Goal: Task Accomplishment & Management: Manage account settings

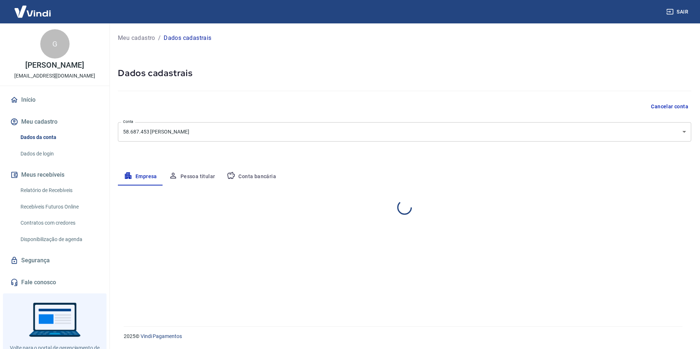
select select "SP"
select select "business"
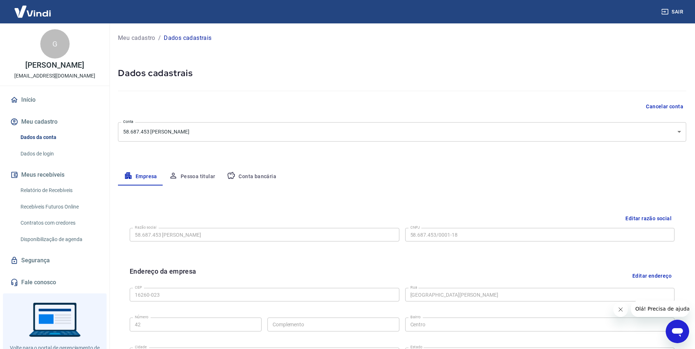
click at [255, 178] on button "Conta bancária" at bounding box center [251, 177] width 61 height 18
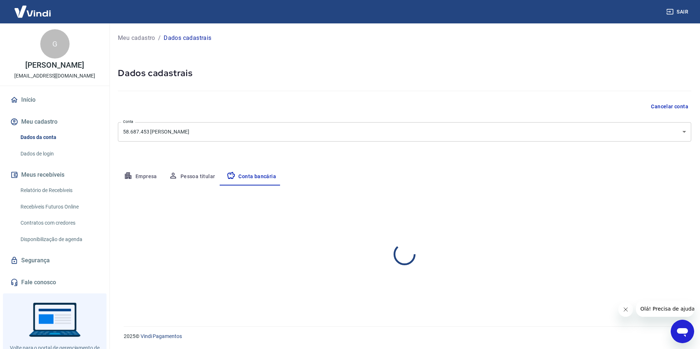
select select "1"
click at [637, 203] on button "Editar conta bancária" at bounding box center [660, 207] width 61 height 14
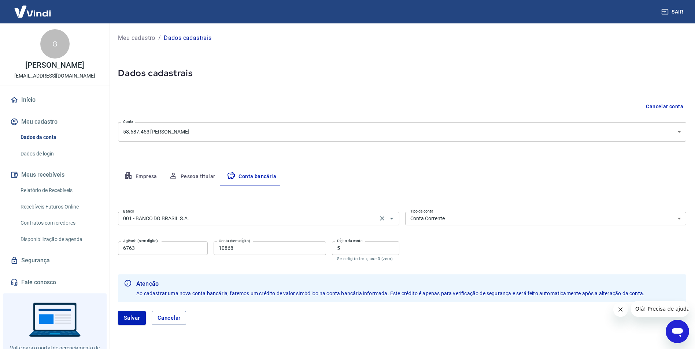
click at [266, 218] on input "001 - BANCO DO BRASIL S.A." at bounding box center [247, 218] width 255 height 9
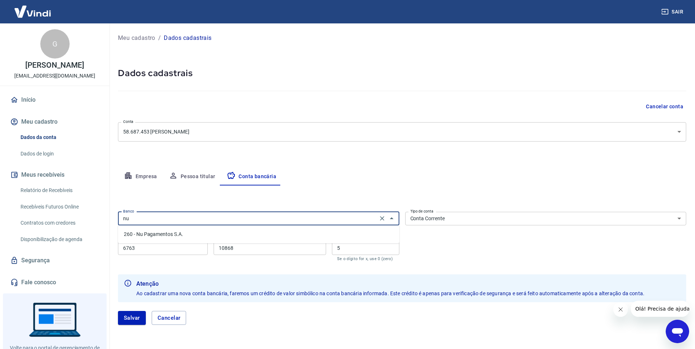
click at [253, 233] on li "260 - Nu Pagamentos S.A." at bounding box center [258, 235] width 281 height 12
type input "260 - Nu Pagamentos S.A."
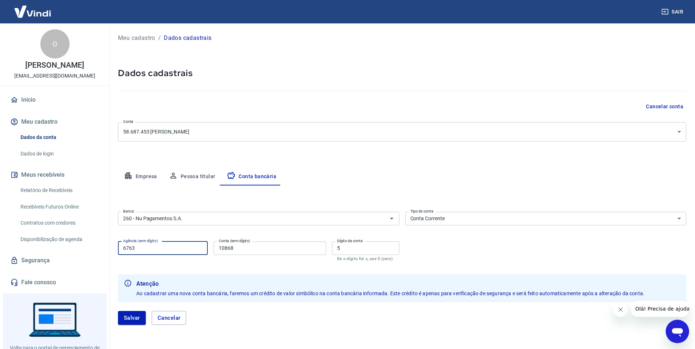
drag, startPoint x: 160, startPoint y: 249, endPoint x: 98, endPoint y: 250, distance: 62.3
click at [99, 249] on div "Sair G [PERSON_NAME] [EMAIL_ADDRESS][DOMAIN_NAME] Início Meu cadastro Dados da …" at bounding box center [347, 174] width 695 height 349
type input "0001"
drag, startPoint x: 228, startPoint y: 249, endPoint x: 208, endPoint y: 249, distance: 19.4
click at [208, 249] on div "Agência (sem dígito) 0001 Agência (sem dígito) Conta (sem dígito) 10868 Conta (…" at bounding box center [258, 251] width 281 height 24
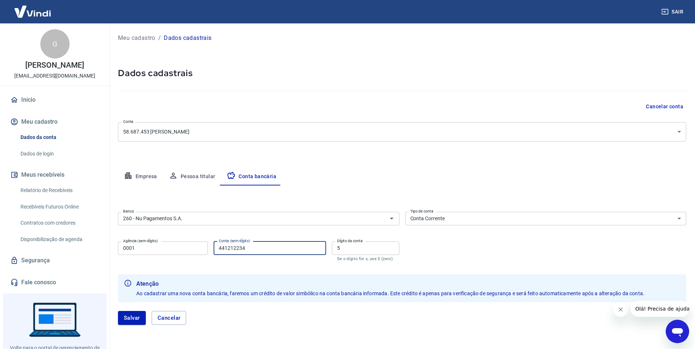
type input "441212234"
drag, startPoint x: 345, startPoint y: 247, endPoint x: 319, endPoint y: 246, distance: 26.4
click at [319, 246] on div "Agência (sem dígito) 0001 Agência (sem dígito) Conta (sem dígito) 441212234 Con…" at bounding box center [258, 251] width 281 height 24
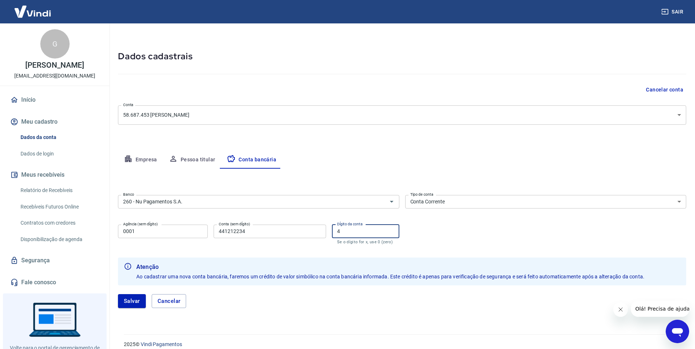
scroll to position [25, 0]
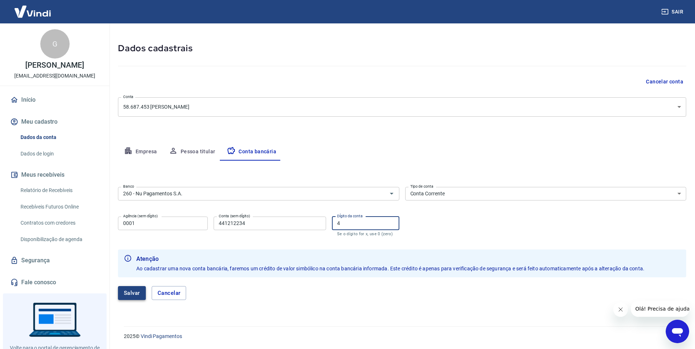
type input "4"
click at [133, 292] on button "Salvar" at bounding box center [132, 293] width 28 height 14
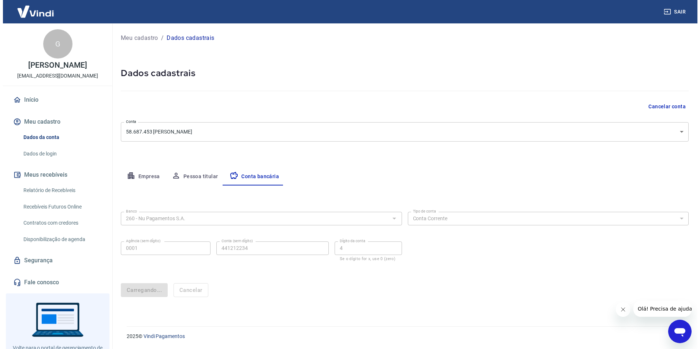
scroll to position [0, 0]
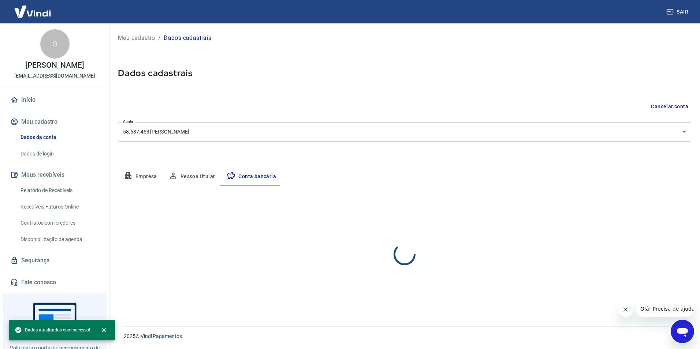
select select "1"
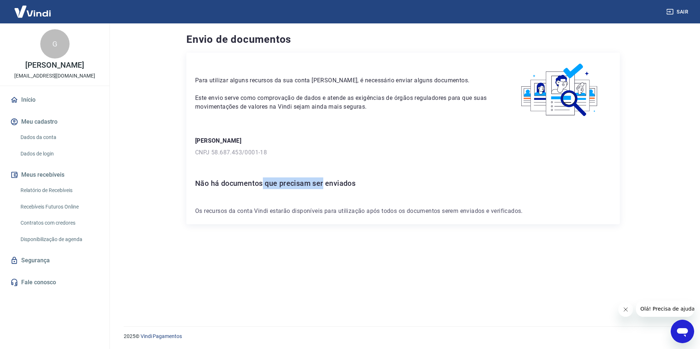
drag, startPoint x: 269, startPoint y: 185, endPoint x: 325, endPoint y: 185, distance: 55.7
click at [325, 185] on h6 "Não há documentos que precisam ser enviados" at bounding box center [403, 184] width 416 height 12
click at [325, 184] on h6 "Não há documentos que precisam ser enviados" at bounding box center [403, 184] width 416 height 12
click at [325, 185] on h6 "Não há documentos que precisam ser enviados" at bounding box center [403, 184] width 416 height 12
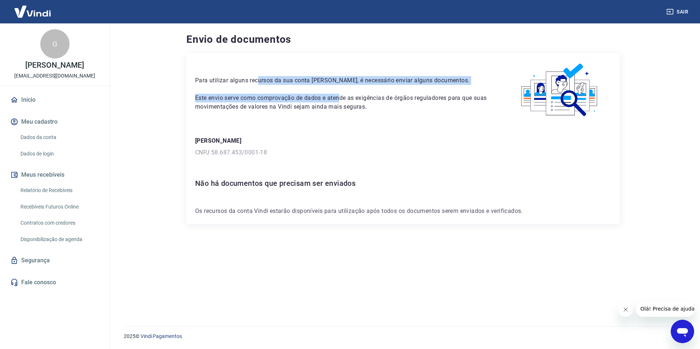
drag, startPoint x: 258, startPoint y: 80, endPoint x: 340, endPoint y: 102, distance: 84.8
click at [340, 102] on div "Para utilizar alguns recursos da sua conta Vindi, é necessário enviar alguns do…" at bounding box center [343, 87] width 296 height 50
click at [340, 102] on p "Este envio serve como comprovação de dados e atende as exigências de órgãos reg…" at bounding box center [343, 103] width 296 height 18
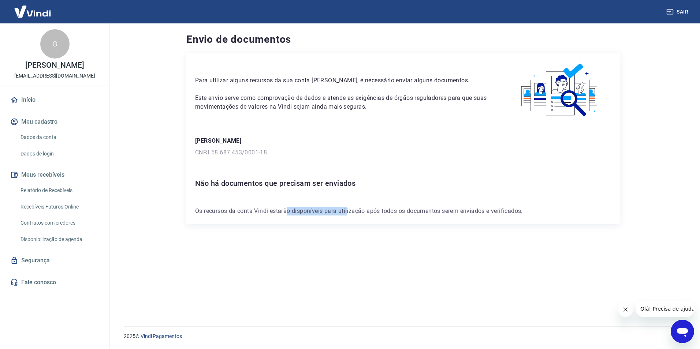
drag, startPoint x: 289, startPoint y: 211, endPoint x: 348, endPoint y: 213, distance: 59.0
click at [348, 213] on p "Os recursos da conta Vindi estarão disponíveis para utilização após todos os do…" at bounding box center [403, 211] width 416 height 9
drag, startPoint x: 222, startPoint y: 184, endPoint x: 299, endPoint y: 184, distance: 76.9
click at [299, 184] on h6 "Não há documentos que precisam ser enviados" at bounding box center [403, 184] width 416 height 12
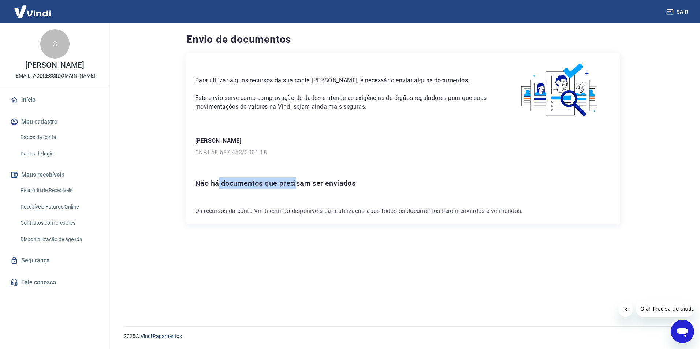
click at [299, 184] on h6 "Não há documentos que precisam ser enviados" at bounding box center [403, 184] width 416 height 12
click at [319, 205] on div "Para utilizar alguns recursos da sua conta Vindi, é necessário enviar alguns do…" at bounding box center [403, 139] width 434 height 172
click at [684, 330] on icon "Abrir janela de mensagens" at bounding box center [682, 333] width 11 height 9
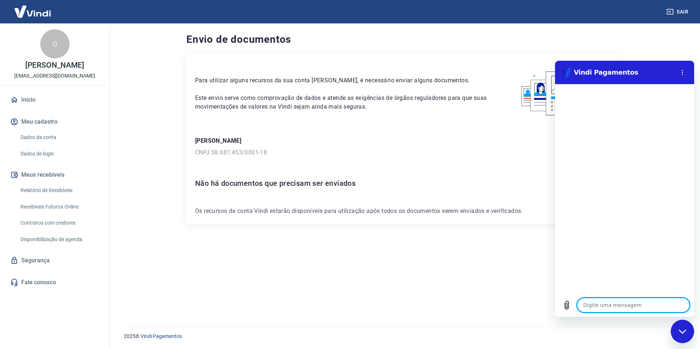
click at [607, 306] on textarea at bounding box center [633, 305] width 113 height 15
type textarea "B"
type textarea "x"
type textarea "Bo"
type textarea "x"
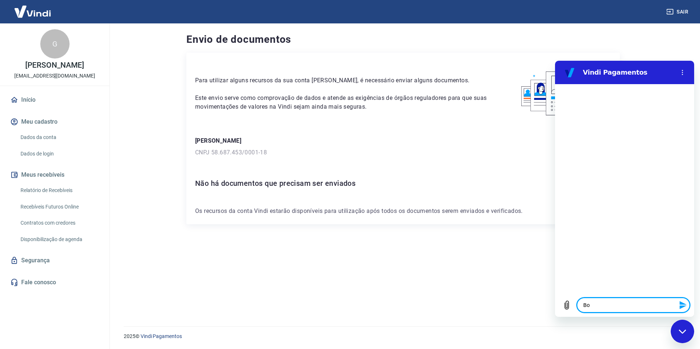
type textarea "Boa"
type textarea "x"
type textarea "Boa"
type textarea "x"
type textarea "Boa t"
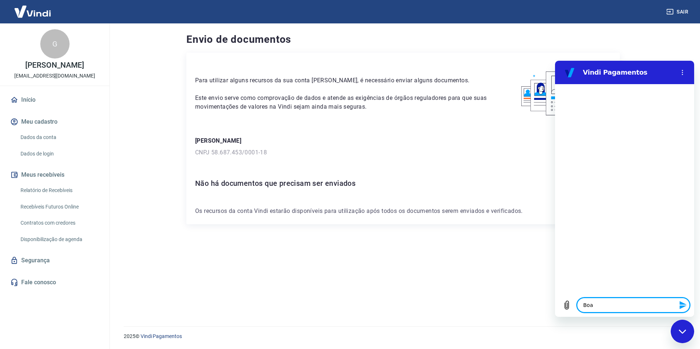
type textarea "x"
type textarea "Boa ta"
type textarea "x"
type textarea "Boa tar"
type textarea "x"
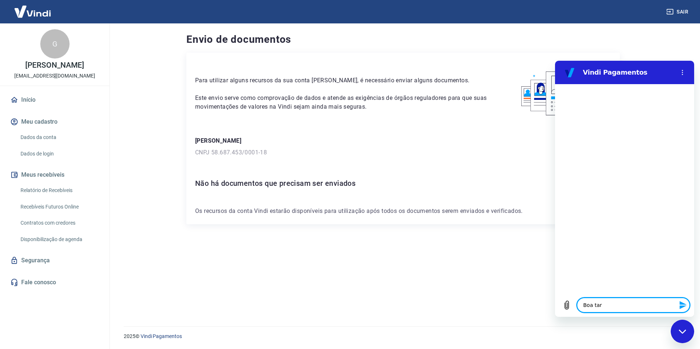
type textarea "Boa tard"
type textarea "x"
type textarea "Boa tarde"
type textarea "x"
type textarea "Boa tarde!"
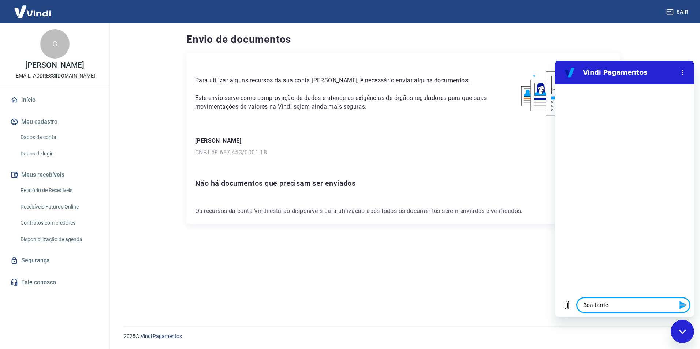
type textarea "x"
type textarea "e"
type textarea "x"
type textarea "es"
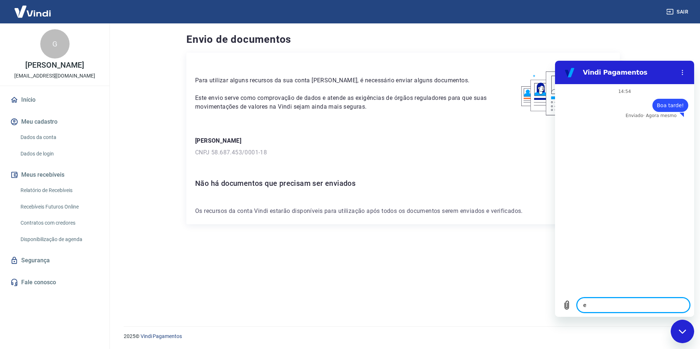
type textarea "x"
type textarea "est"
type textarea "x"
type textarea "esto"
type textarea "x"
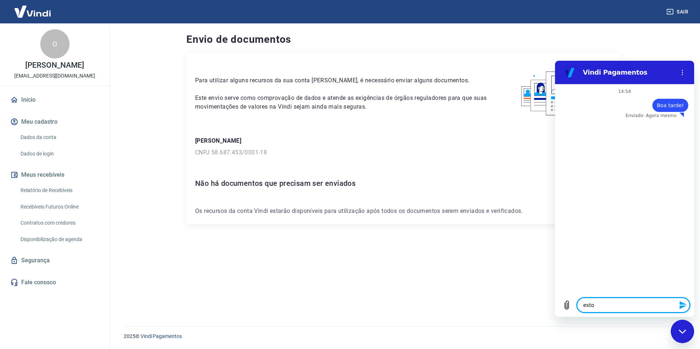
type textarea "estou"
type textarea "x"
type textarea "estou"
type textarea "x"
type textarea "estou c"
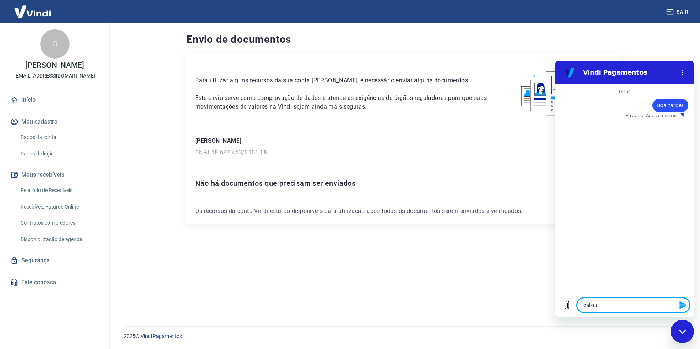
type textarea "x"
type textarea "estou co"
type textarea "x"
type textarea "estou com"
type textarea "x"
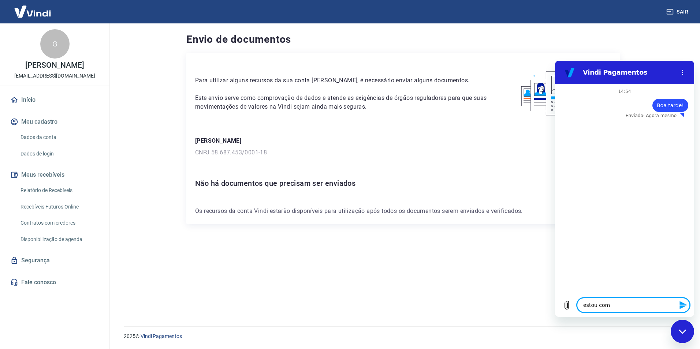
type textarea "estou com"
type textarea "x"
type textarea "estou com u"
type textarea "x"
type textarea "estou com um"
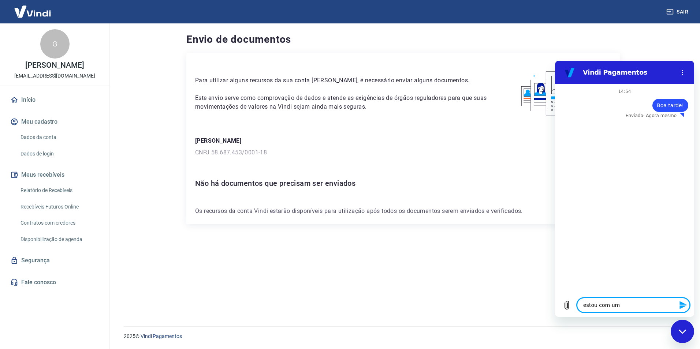
type textarea "x"
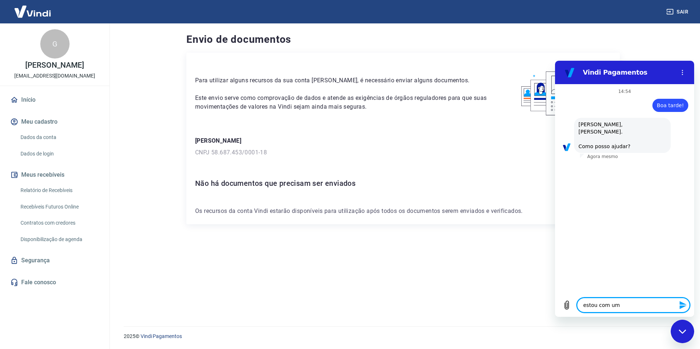
type textarea "estou com um"
type textarea "x"
type textarea "estou com um p"
type textarea "x"
type textarea "estou com um po"
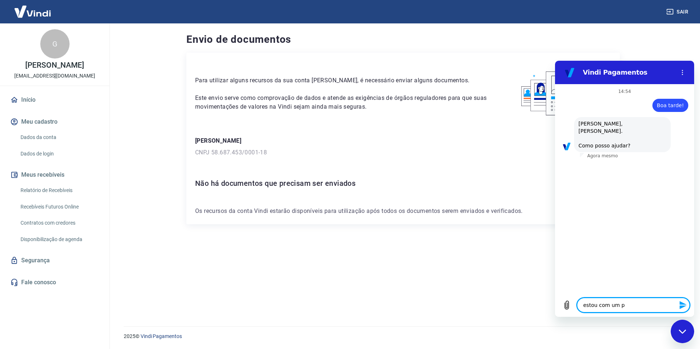
type textarea "x"
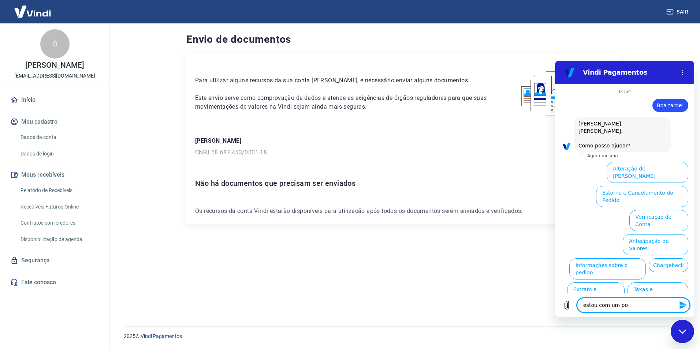
type textarea "estou com um pob"
type textarea "x"
type textarea "estou com um po"
type textarea "x"
type textarea "estou com um p"
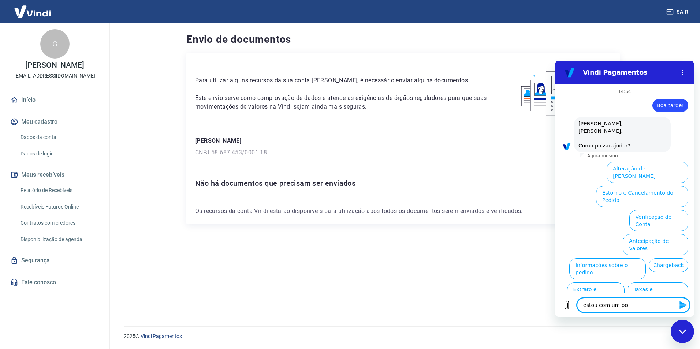
type textarea "x"
type textarea "estou com um pr"
type textarea "x"
type textarea "estou com um p"
type textarea "x"
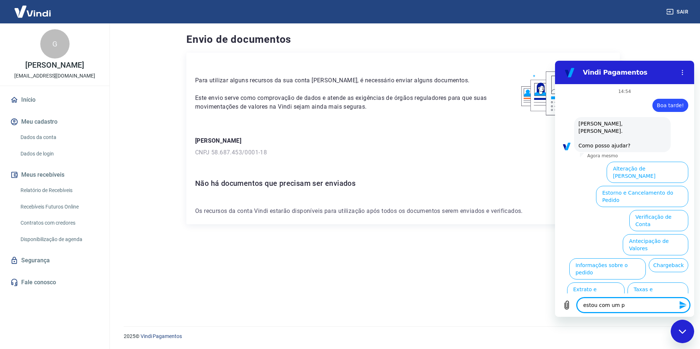
type textarea "estou com um"
type textarea "x"
type textarea "estou com um"
type textarea "x"
type textarea "estou com u"
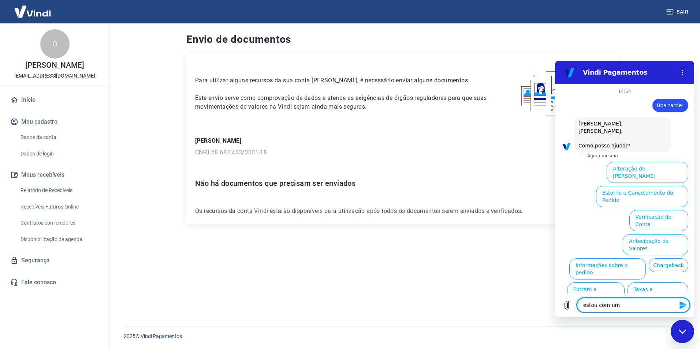
type textarea "x"
type textarea "estou com"
type textarea "x"
type textarea "estou com"
type textarea "x"
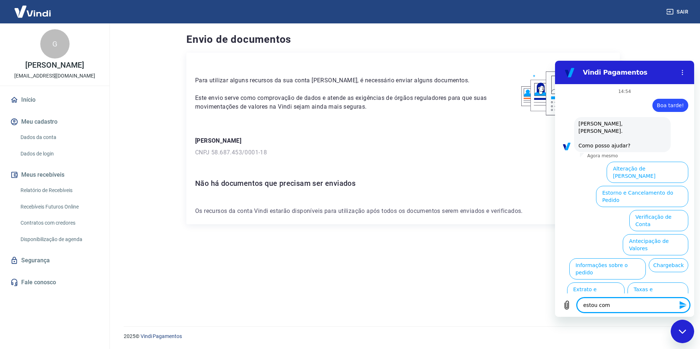
type textarea "estou co"
type textarea "x"
type textarea "estou c"
type textarea "x"
type textarea "estou"
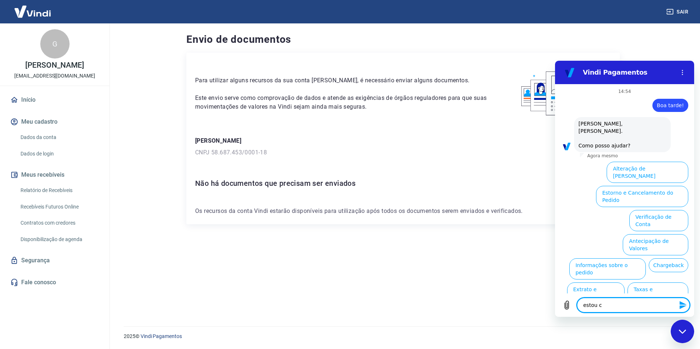
type textarea "x"
type textarea "estou"
type textarea "x"
type textarea "esto"
type textarea "x"
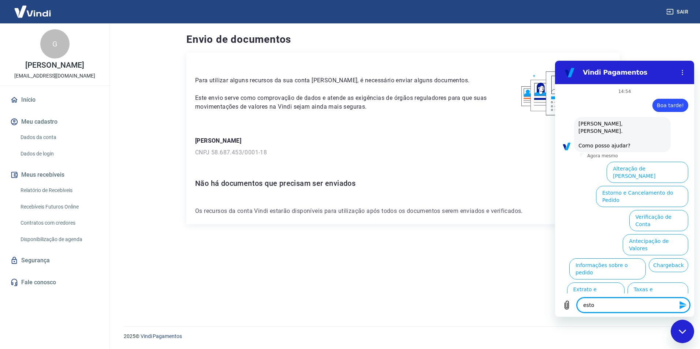
type textarea "est"
type textarea "x"
type textarea "es"
type textarea "x"
type textarea "e"
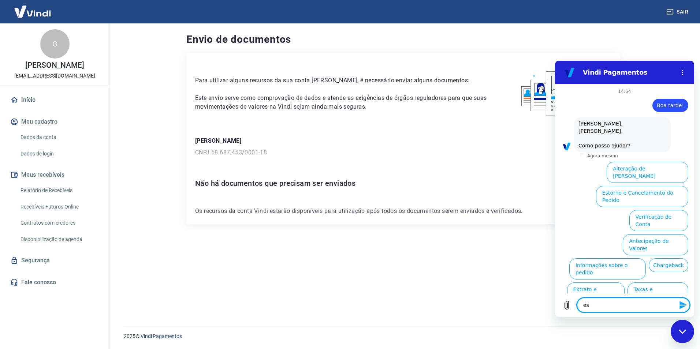
type textarea "x"
click at [665, 210] on button "Verificação de Conta" at bounding box center [659, 220] width 59 height 21
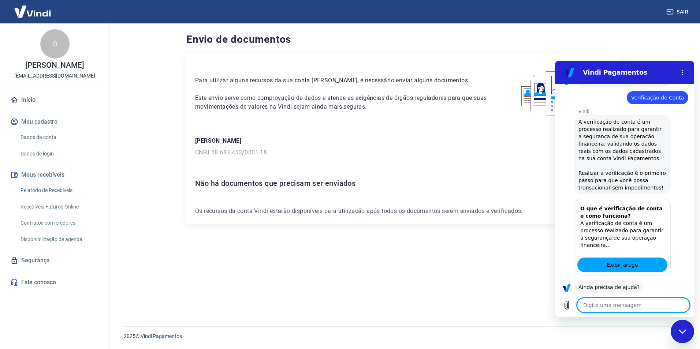
scroll to position [84, 0]
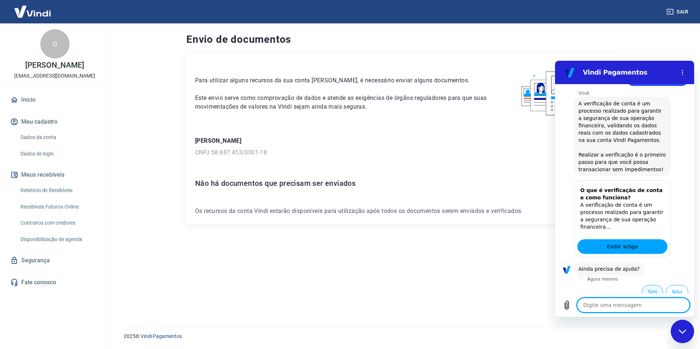
click at [651, 285] on button "Sim" at bounding box center [652, 292] width 21 height 14
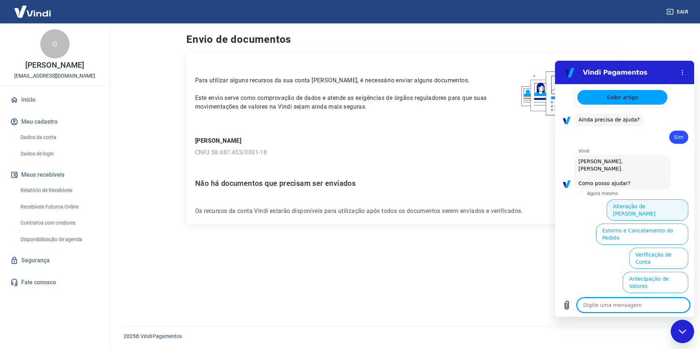
scroll to position [275, 0]
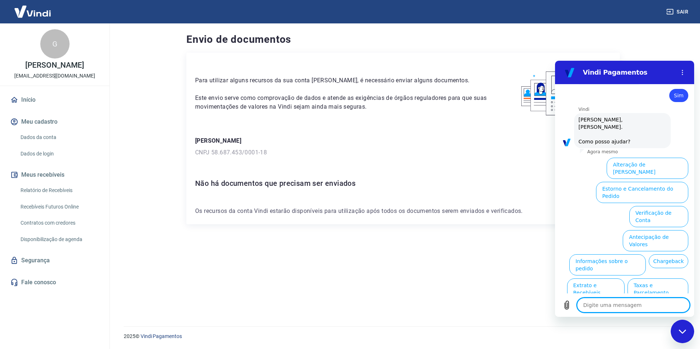
click at [639, 206] on button "Verificação de Conta" at bounding box center [659, 216] width 59 height 21
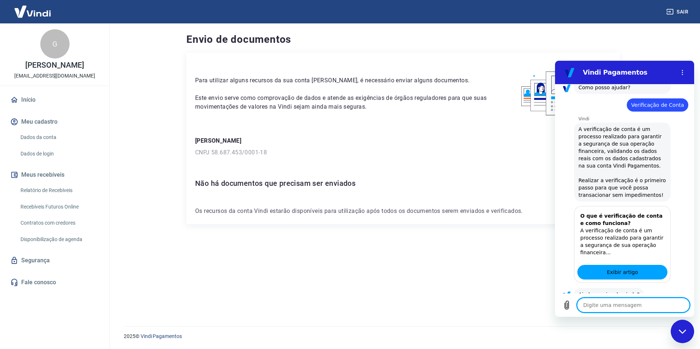
scroll to position [348, 0]
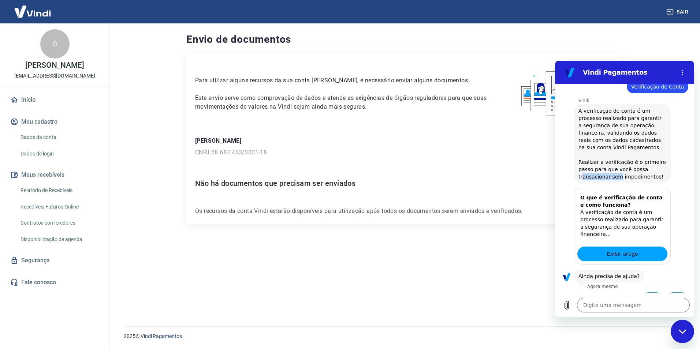
drag, startPoint x: 583, startPoint y: 160, endPoint x: 616, endPoint y: 160, distance: 32.2
click at [616, 160] on span "A verificação de conta é um processo realizado para garantir a segurança de sua…" at bounding box center [623, 143] width 88 height 73
drag, startPoint x: 588, startPoint y: 197, endPoint x: 603, endPoint y: 197, distance: 14.7
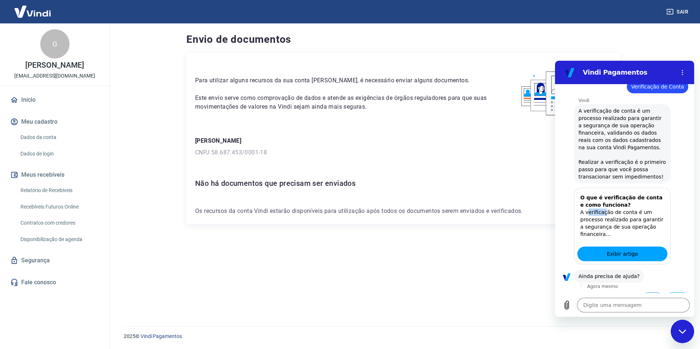
click at [603, 209] on p "A verificação de conta é um processo realizado para garantir a segurança de sua…" at bounding box center [623, 223] width 84 height 29
click at [607, 250] on span "Exibir artigo" at bounding box center [622, 254] width 31 height 9
type textarea "x"
drag, startPoint x: 318, startPoint y: 299, endPoint x: 315, endPoint y: 293, distance: 6.1
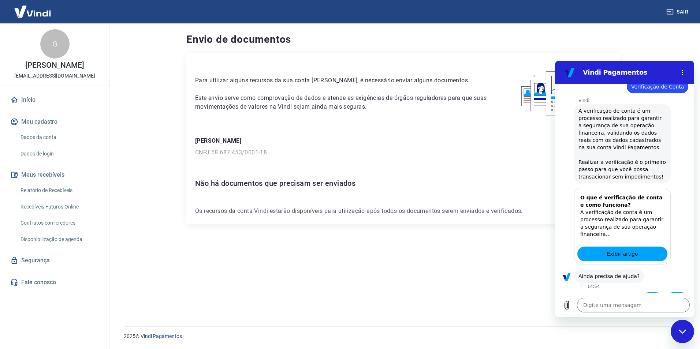
click at [318, 296] on div "Para utilizar alguns recursos da sua conta Vindi, é necessário enviar alguns do…" at bounding box center [403, 181] width 434 height 256
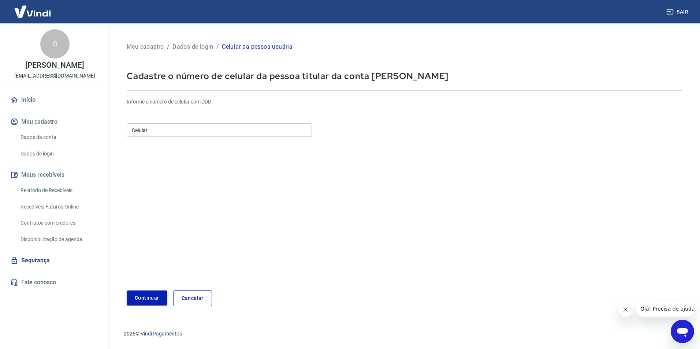
click at [188, 132] on input "Celular" at bounding box center [219, 130] width 185 height 14
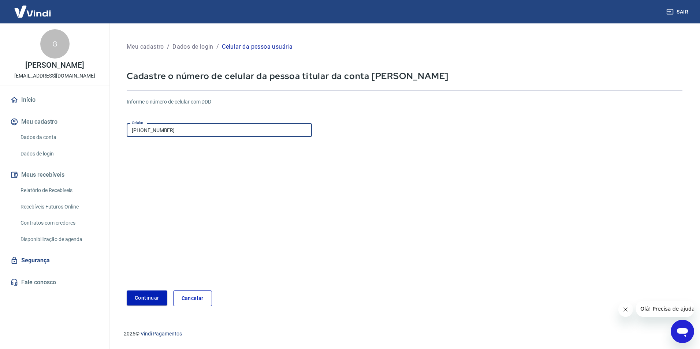
type input "[PHONE_NUMBER]"
click at [142, 293] on button "Continuar" at bounding box center [147, 298] width 41 height 15
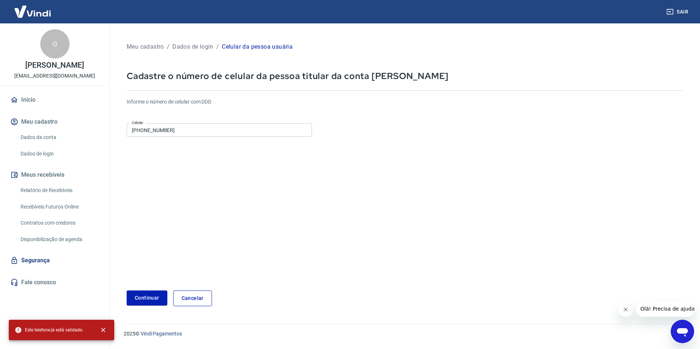
click at [186, 297] on link "Cancelar" at bounding box center [192, 299] width 39 height 16
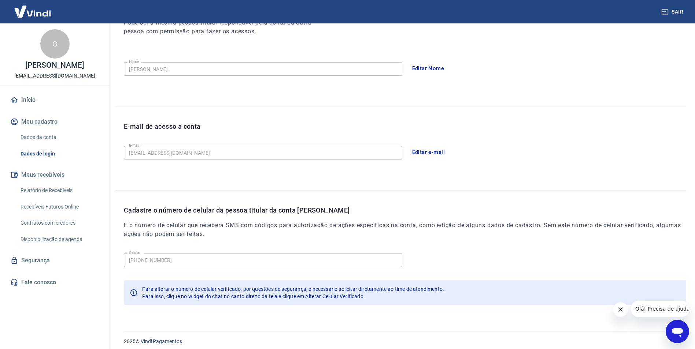
scroll to position [120, 0]
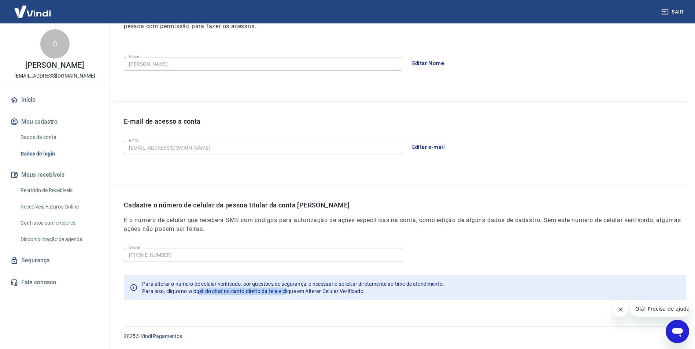
drag, startPoint x: 201, startPoint y: 288, endPoint x: 288, endPoint y: 295, distance: 87.1
click at [288, 295] on div "Para alterar o número de celular verificado, por questões de segurança, é neces…" at bounding box center [293, 288] width 302 height 21
click at [288, 296] on div "Para alterar o número de celular verificado, por questões de segurança, é neces…" at bounding box center [293, 288] width 302 height 21
click at [287, 294] on span "Para isso, clique no widget do chat no canto direito da tela e clique em Altera…" at bounding box center [253, 292] width 223 height 6
click at [47, 140] on link "Dados da conta" at bounding box center [59, 137] width 83 height 15
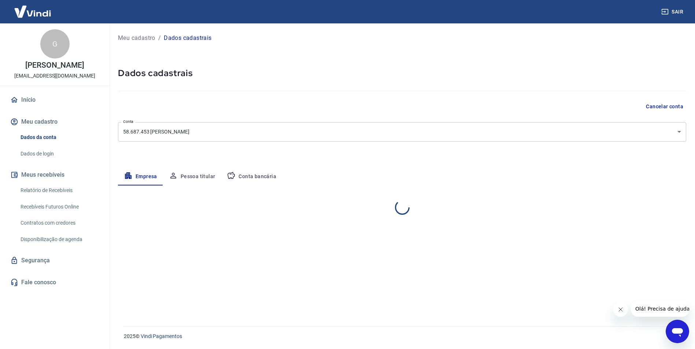
select select "SP"
select select "business"
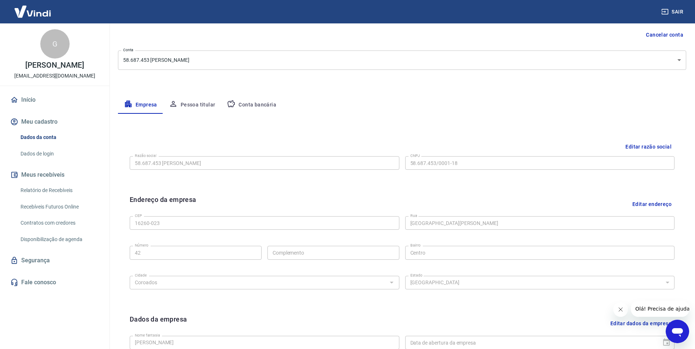
scroll to position [179, 0]
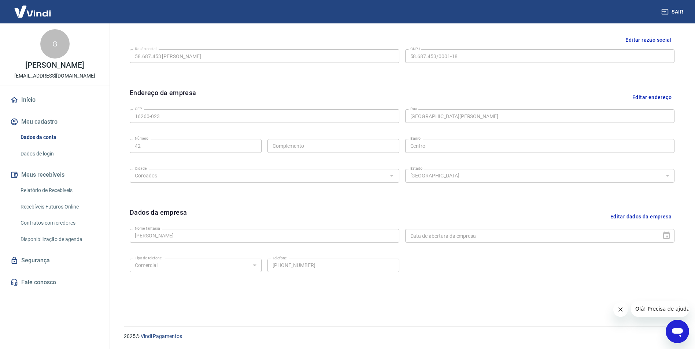
click at [38, 290] on link "Fale conosco" at bounding box center [55, 283] width 92 height 16
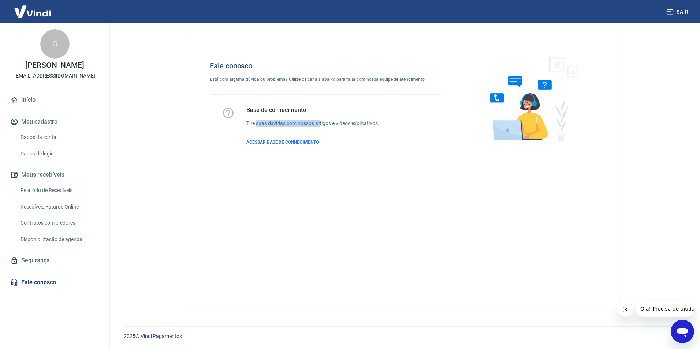
drag, startPoint x: 257, startPoint y: 124, endPoint x: 320, endPoint y: 125, distance: 63.4
click at [320, 125] on h6 "Tire suas dúvidas com nossos artigos e vídeos explicativos." at bounding box center [313, 124] width 133 height 8
drag, startPoint x: 225, startPoint y: 80, endPoint x: 329, endPoint y: 82, distance: 103.7
click at [329, 82] on p "Está com alguma dúvida ou problema? Utilize os canais abaixo para falar com nos…" at bounding box center [326, 79] width 232 height 7
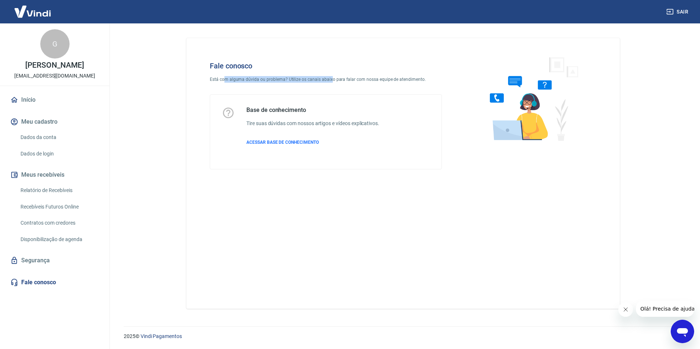
click at [329, 82] on p "Está com alguma dúvida ou problema? Utilize os canais abaixo para falar com nos…" at bounding box center [326, 79] width 232 height 7
click at [30, 267] on link "Segurança" at bounding box center [55, 261] width 92 height 16
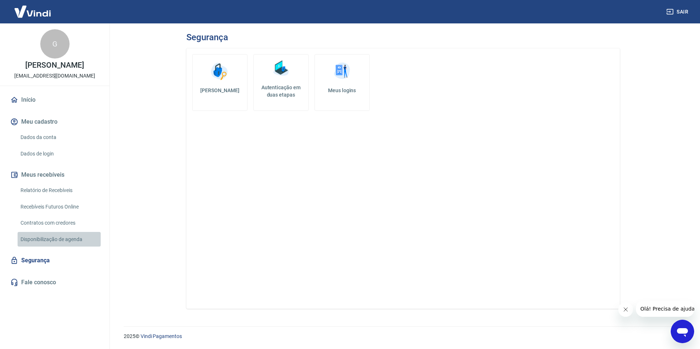
click at [58, 247] on link "Disponibilização de agenda" at bounding box center [59, 239] width 83 height 15
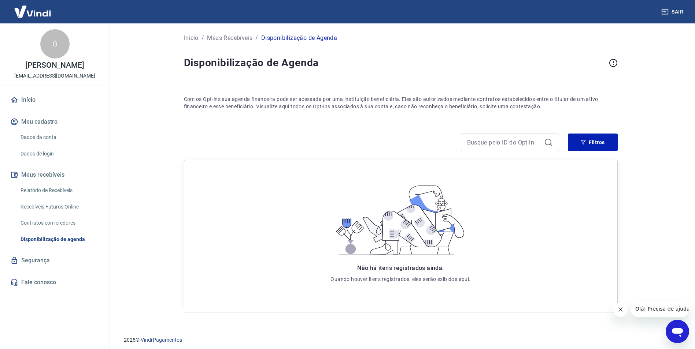
click at [42, 268] on link "Segurança" at bounding box center [55, 261] width 92 height 16
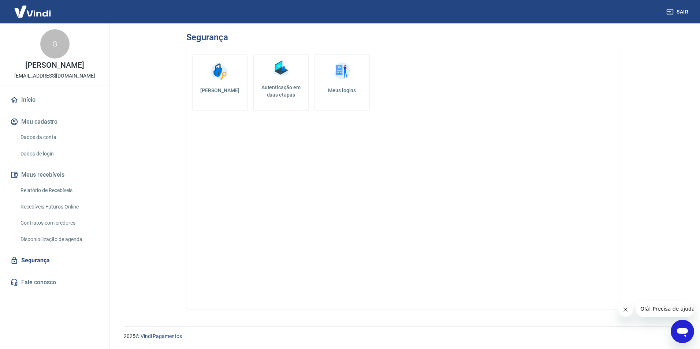
click at [35, 130] on button "Meu cadastro" at bounding box center [55, 122] width 92 height 16
click at [35, 145] on link "Dados da conta" at bounding box center [59, 137] width 83 height 15
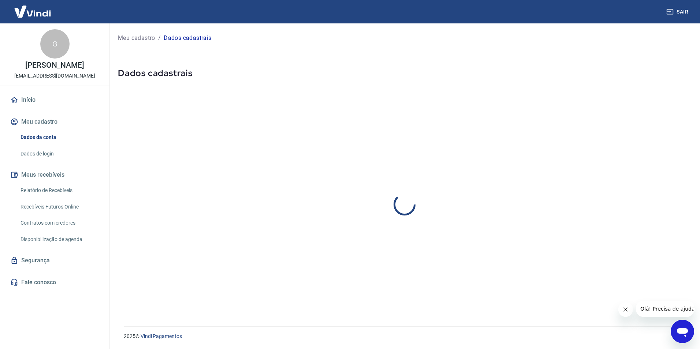
select select "SP"
select select "business"
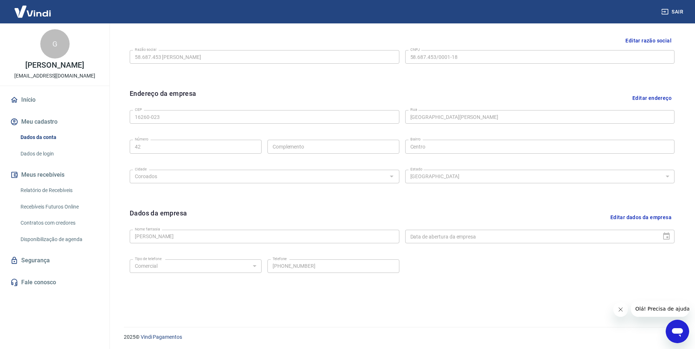
scroll to position [179, 0]
click at [55, 179] on button "Meus recebíveis" at bounding box center [55, 175] width 92 height 16
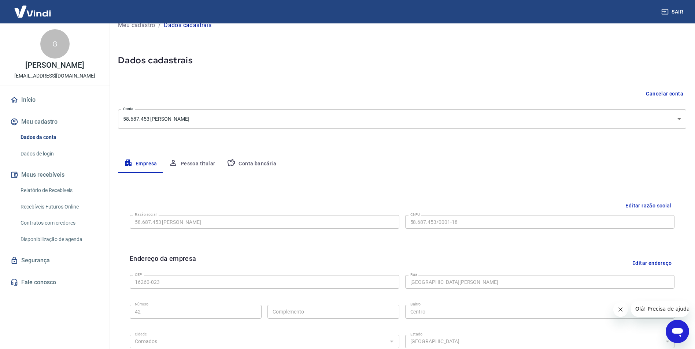
scroll to position [0, 0]
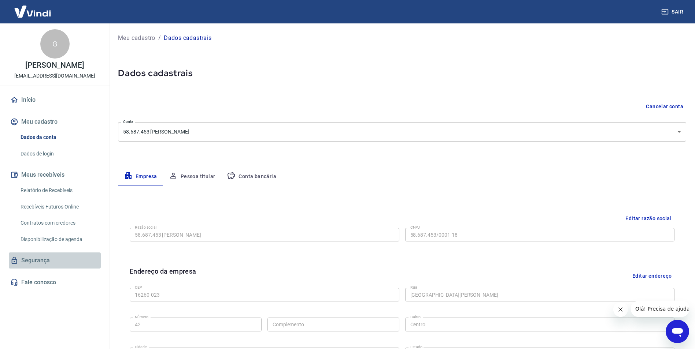
click at [45, 269] on link "Segurança" at bounding box center [55, 261] width 92 height 16
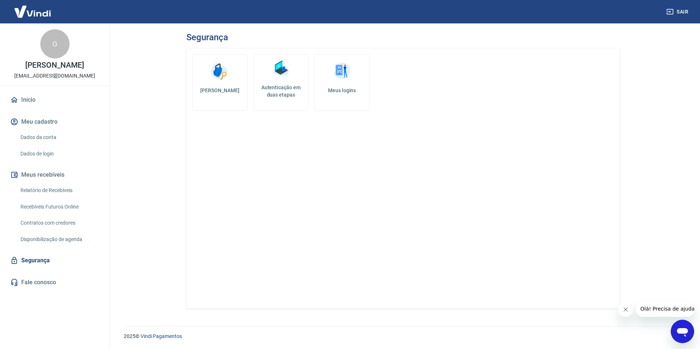
click at [276, 66] on img at bounding box center [281, 69] width 22 height 22
